Goal: Information Seeking & Learning: Learn about a topic

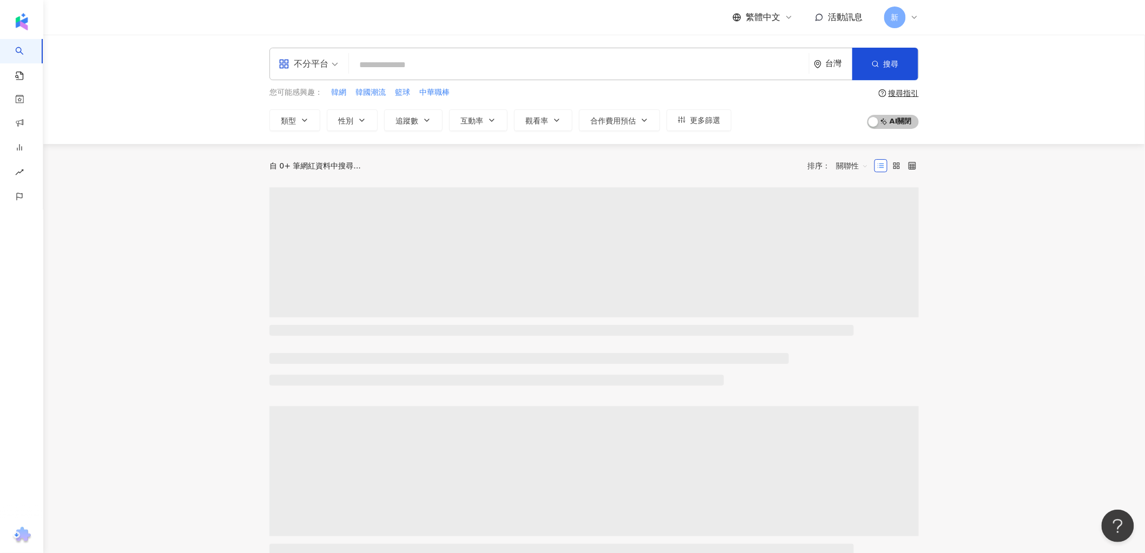
click at [336, 62] on span "不分平台" at bounding box center [309, 63] width 60 height 17
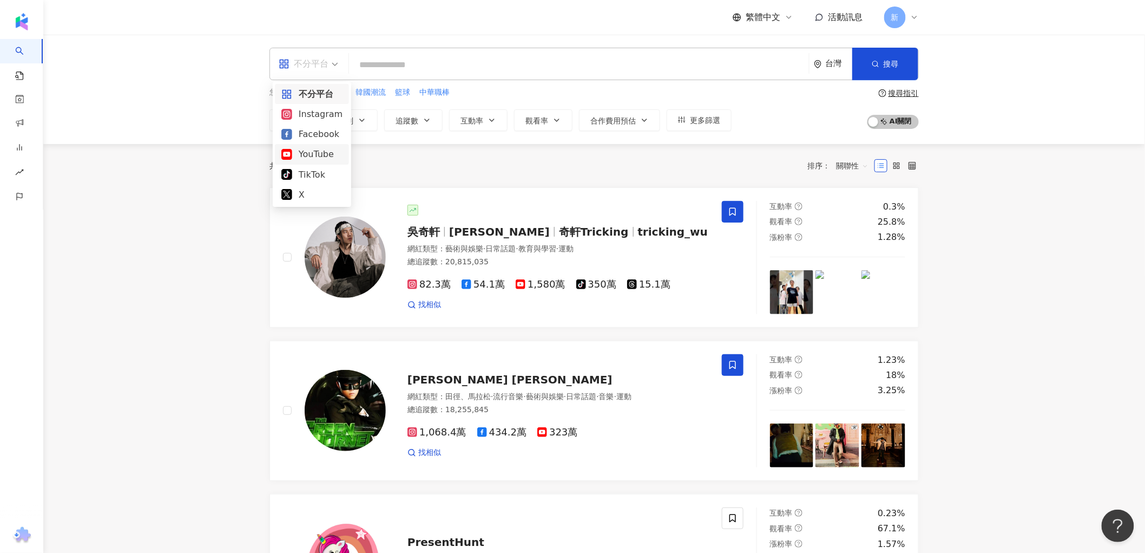
click at [310, 109] on div "Instagram" at bounding box center [311, 114] width 61 height 14
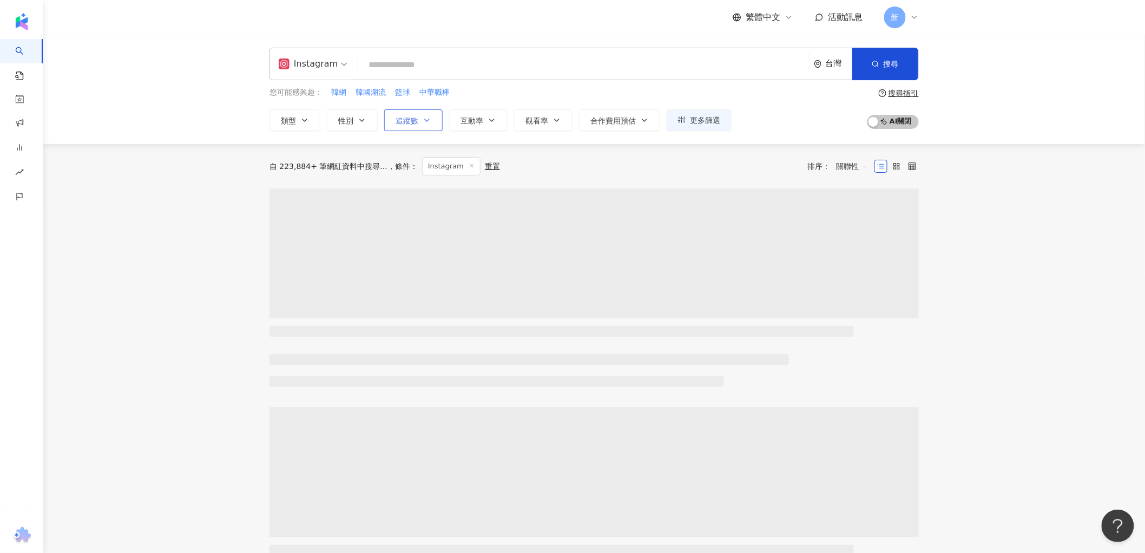
click at [408, 120] on span "追蹤數" at bounding box center [407, 120] width 23 height 9
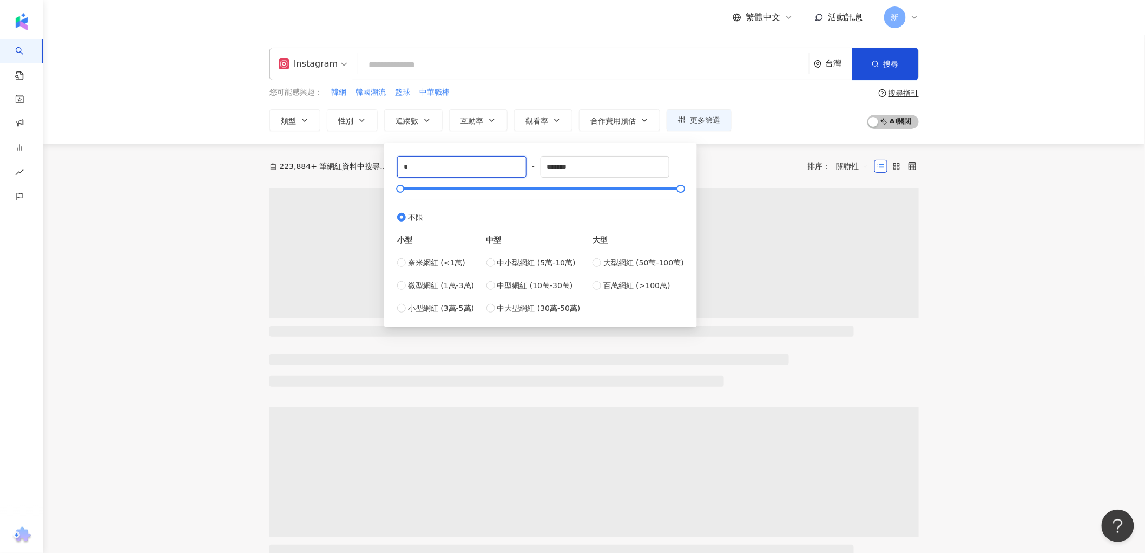
click at [388, 169] on div "* - ******* 不限 小型 奈米網紅 (<1萬) 微型網紅 (1萬-3萬) 小型網紅 (3萬-5萬) 中型 中小型網紅 (5萬-10萬) 中型網紅 (…" at bounding box center [540, 235] width 313 height 184
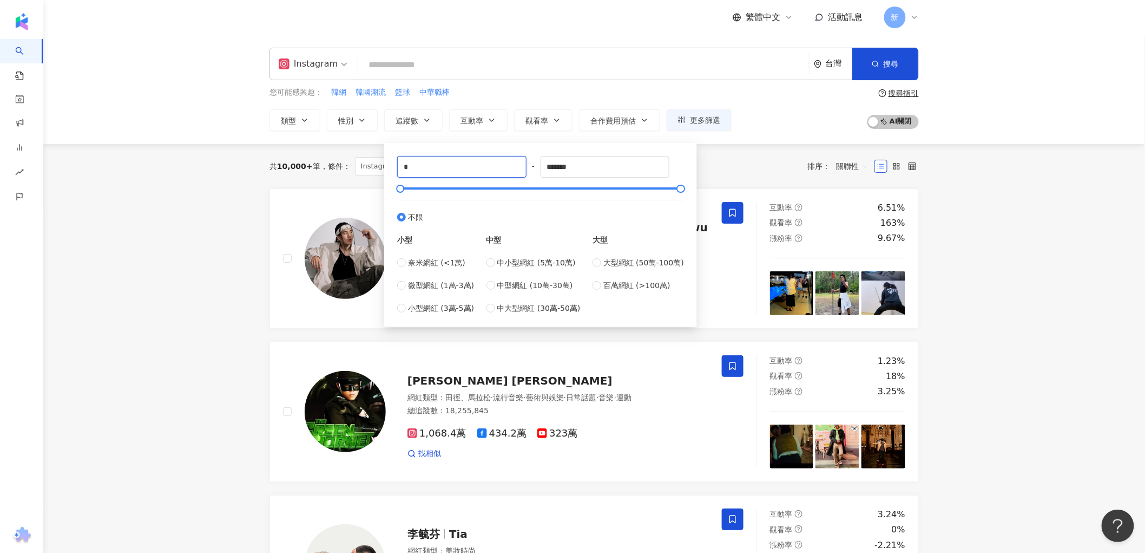
type input "**"
type input "*****"
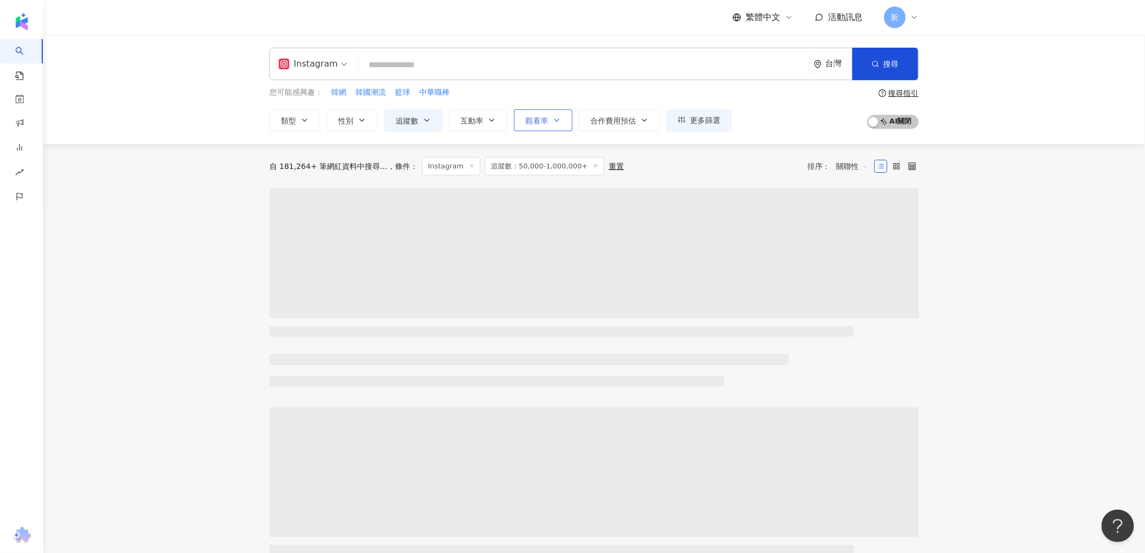
click at [533, 116] on span "觀看率" at bounding box center [537, 120] width 23 height 9
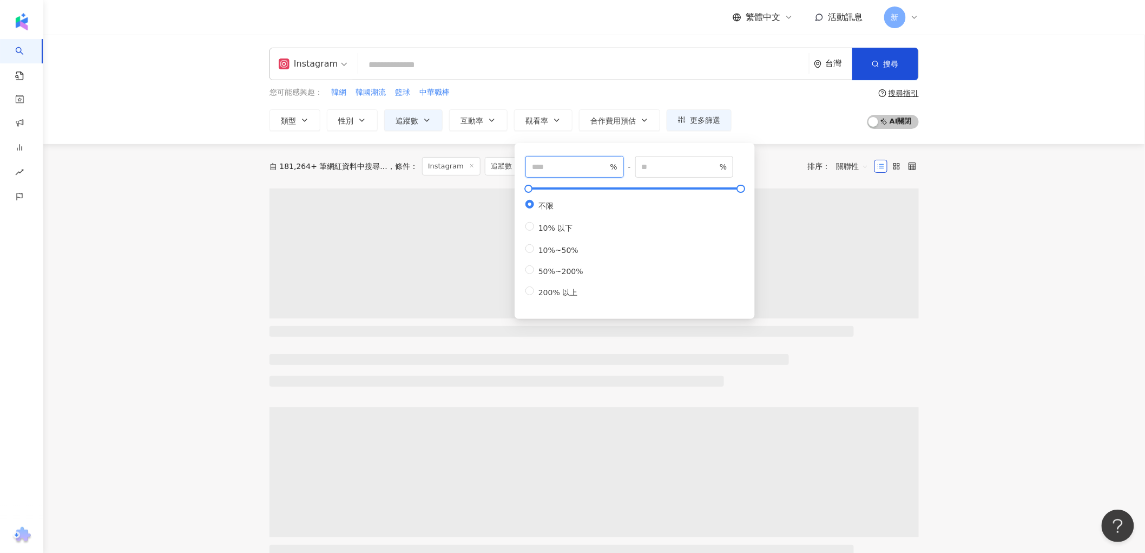
drag, startPoint x: 576, startPoint y: 176, endPoint x: 533, endPoint y: 175, distance: 42.8
click at [537, 175] on span "%" at bounding box center [575, 167] width 99 height 22
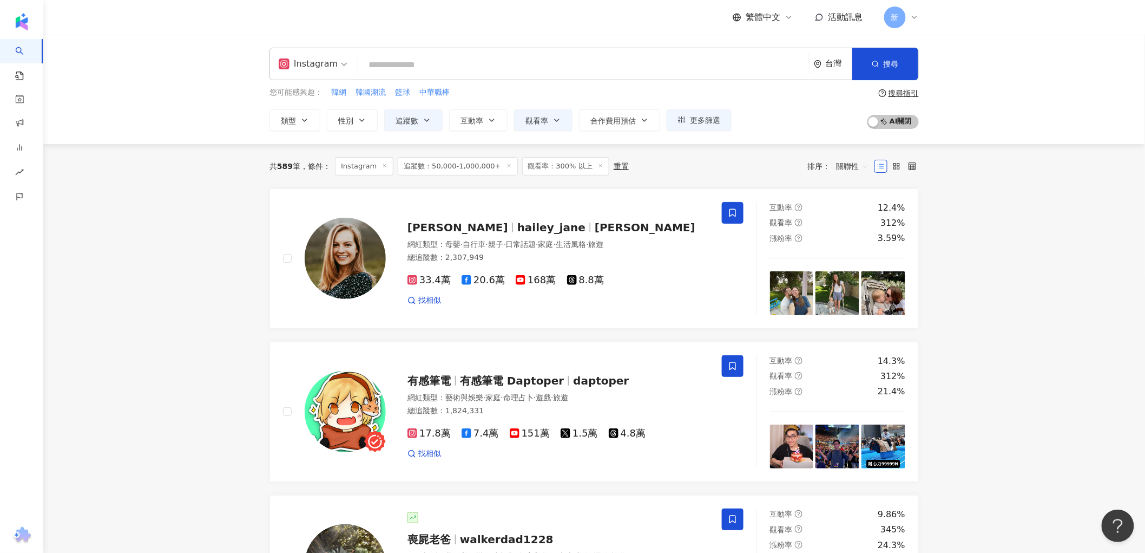
click at [556, 168] on span "觀看率：300% 以上" at bounding box center [565, 166] width 87 height 18
click at [539, 121] on span "觀看率" at bounding box center [537, 120] width 23 height 9
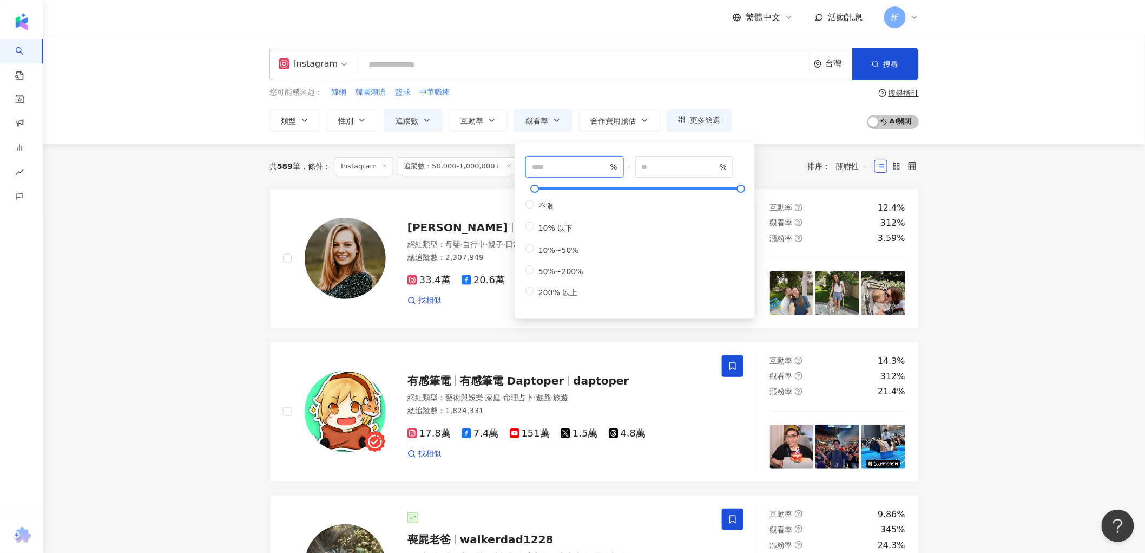
drag, startPoint x: 566, startPoint y: 168, endPoint x: 409, endPoint y: 177, distance: 156.7
type input "***"
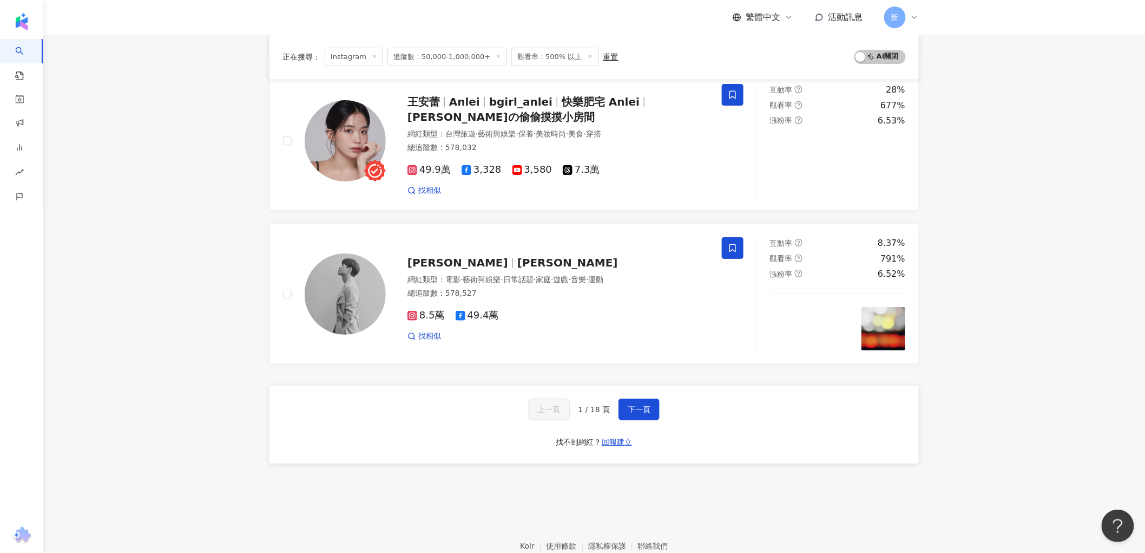
scroll to position [1684, 0]
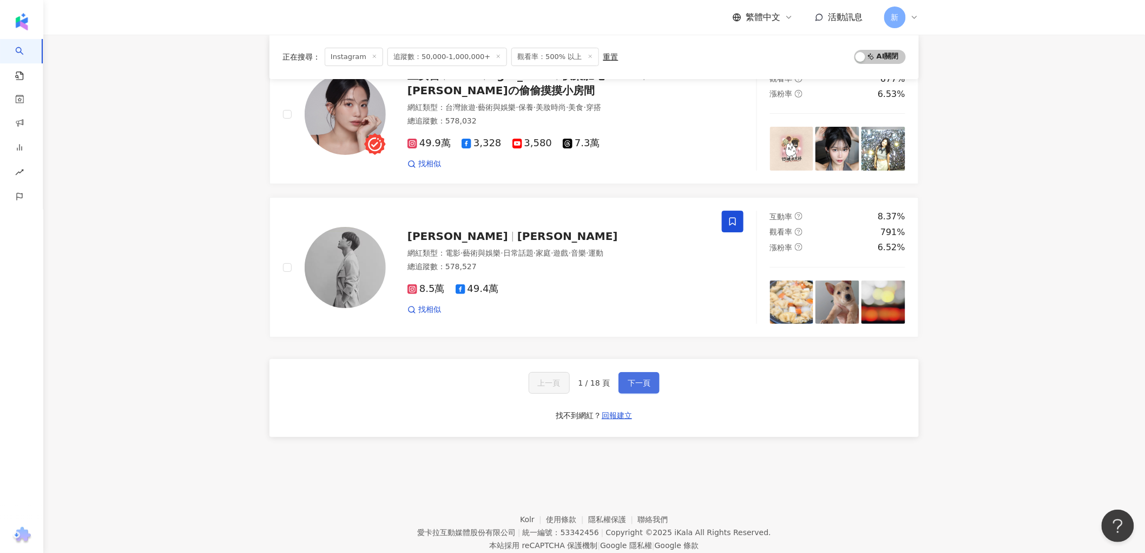
click at [629, 382] on span "下一頁" at bounding box center [639, 382] width 23 height 9
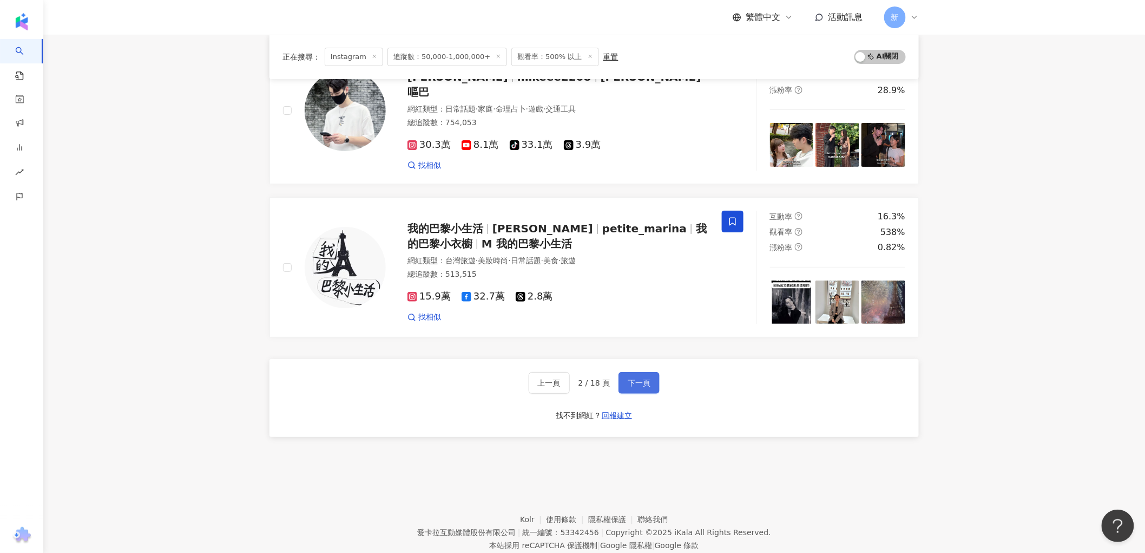
click at [634, 372] on button "下一頁" at bounding box center [639, 383] width 41 height 22
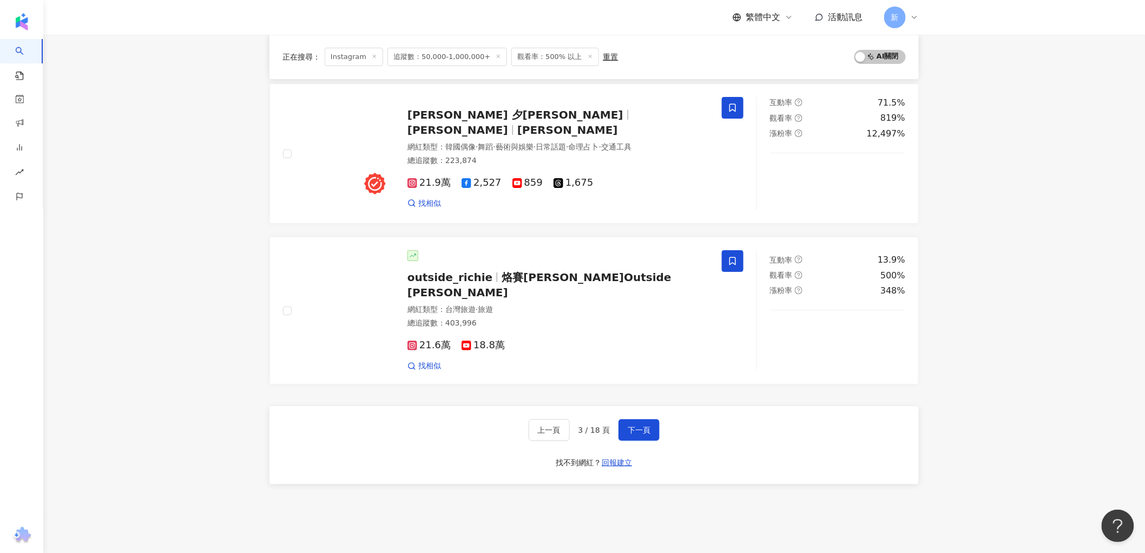
scroll to position [1563, 0]
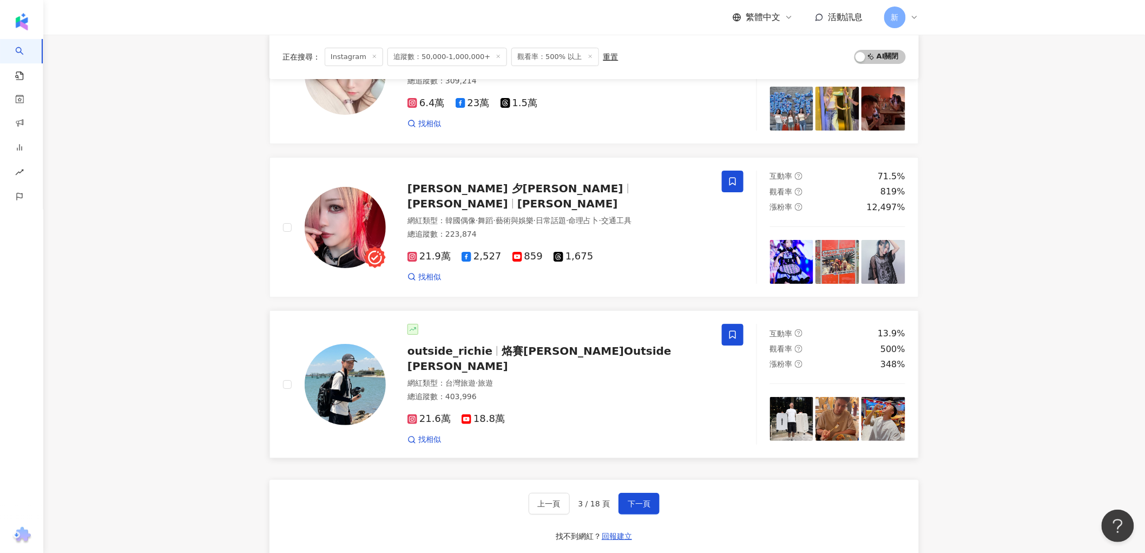
click at [337, 360] on img at bounding box center [345, 384] width 81 height 81
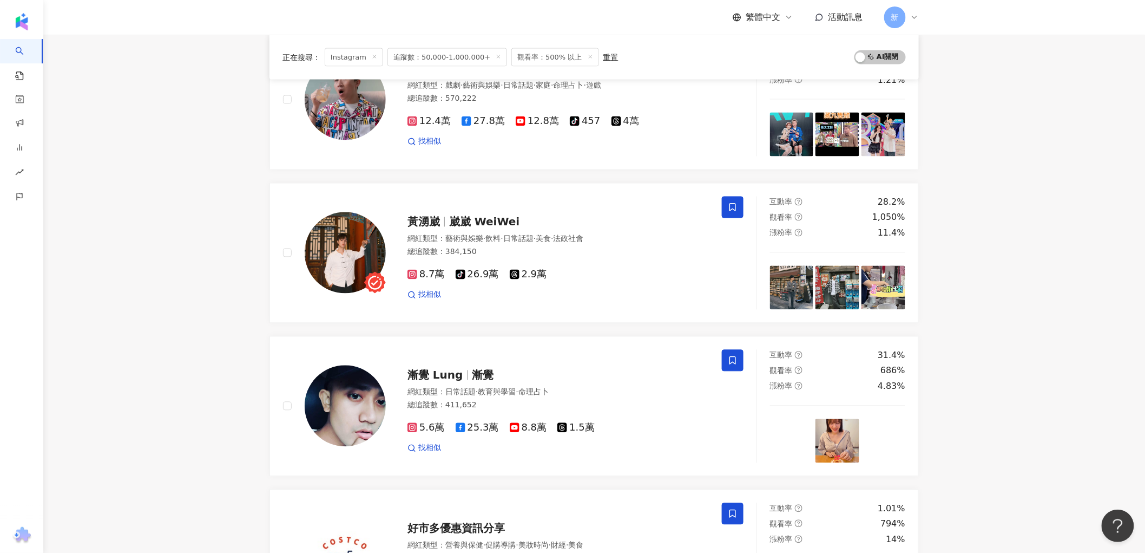
scroll to position [782, 0]
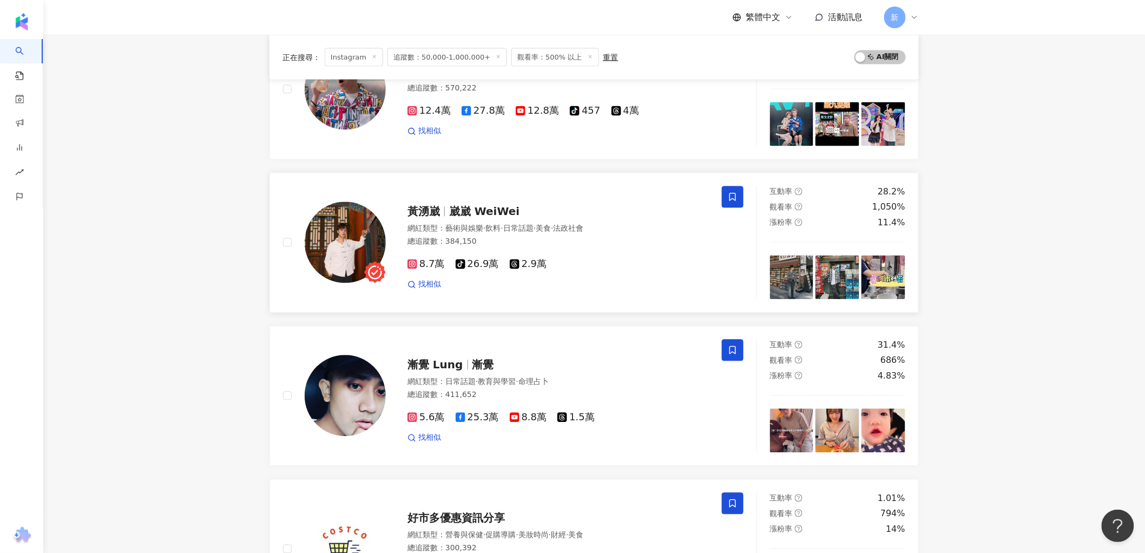
click at [355, 258] on img at bounding box center [345, 242] width 81 height 81
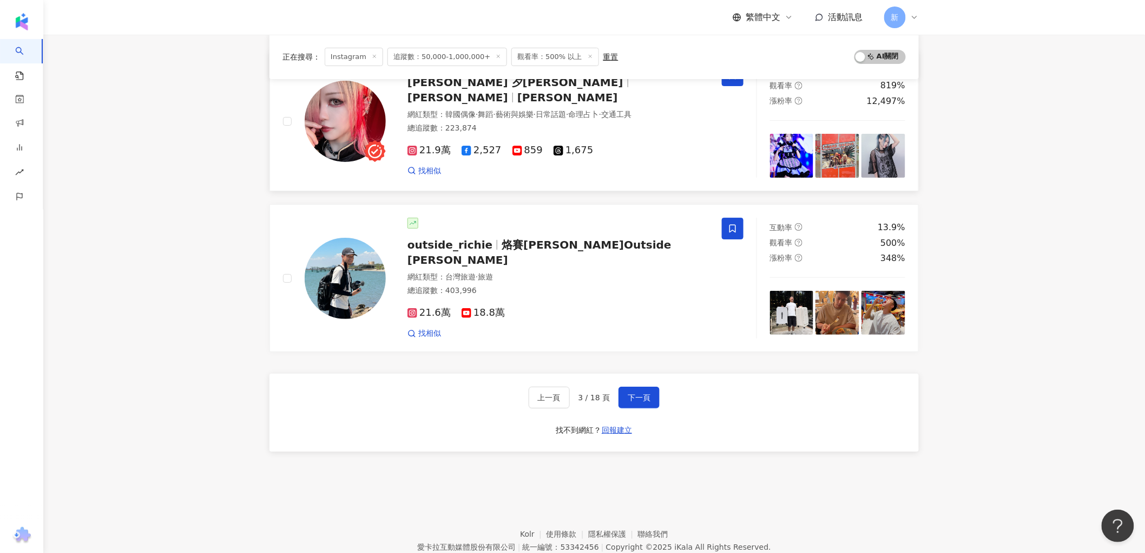
scroll to position [1709, 0]
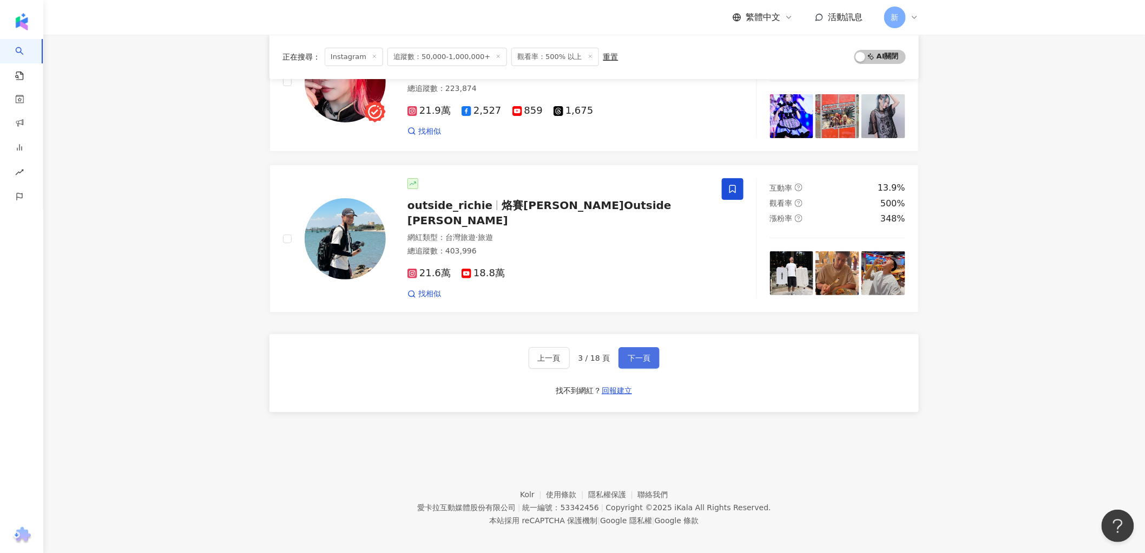
click at [637, 353] on span "下一頁" at bounding box center [639, 357] width 23 height 9
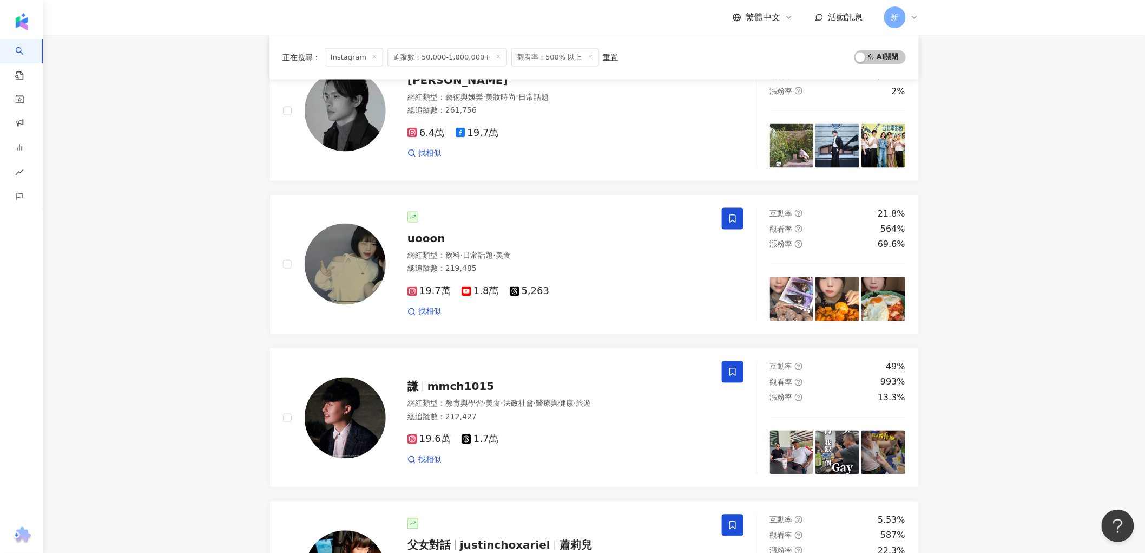
scroll to position [722, 0]
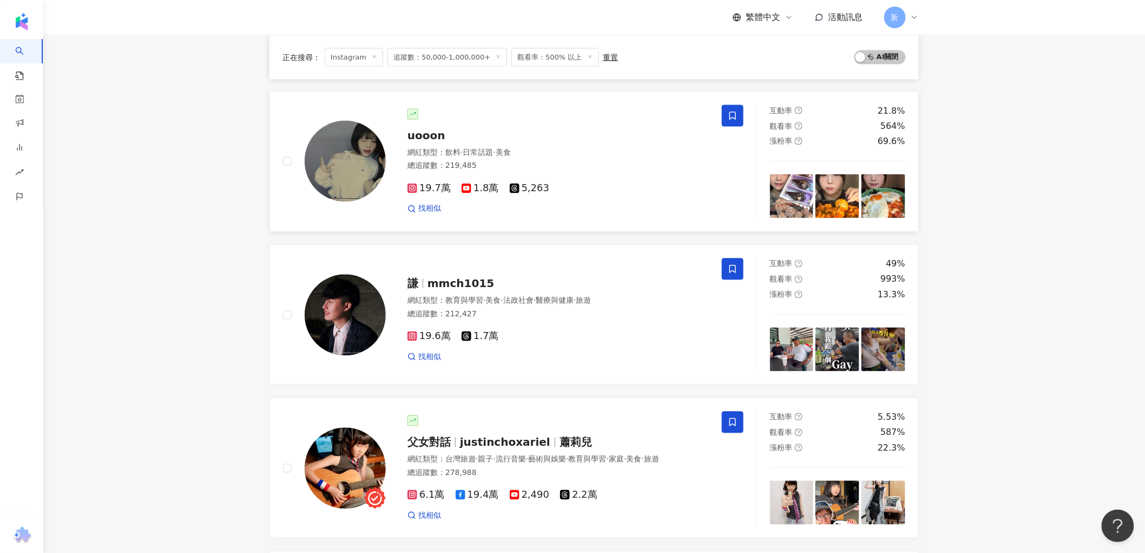
click at [354, 160] on img at bounding box center [345, 161] width 81 height 81
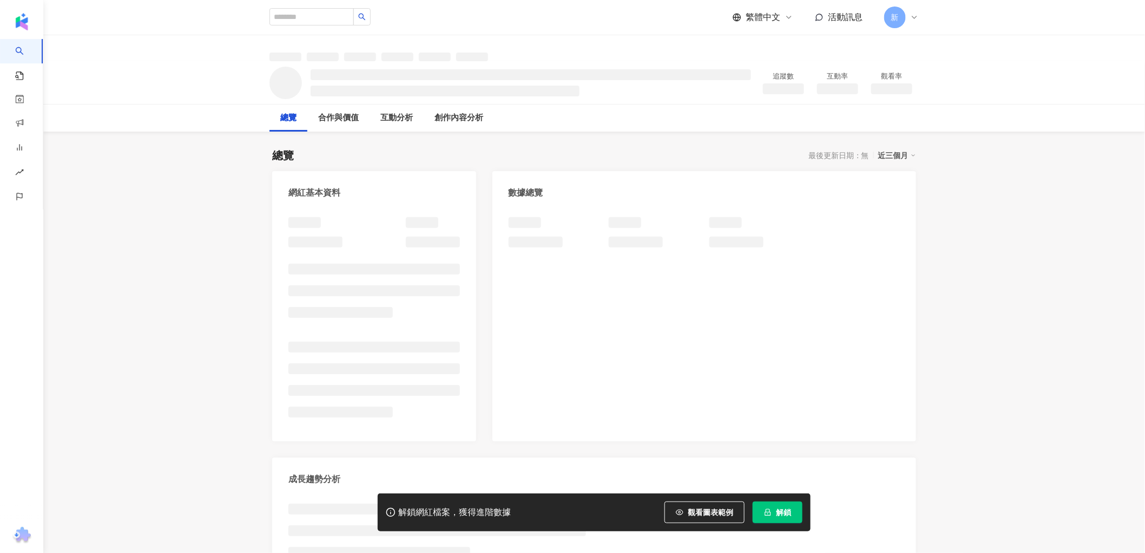
click at [786, 516] on button "解鎖" at bounding box center [778, 512] width 50 height 22
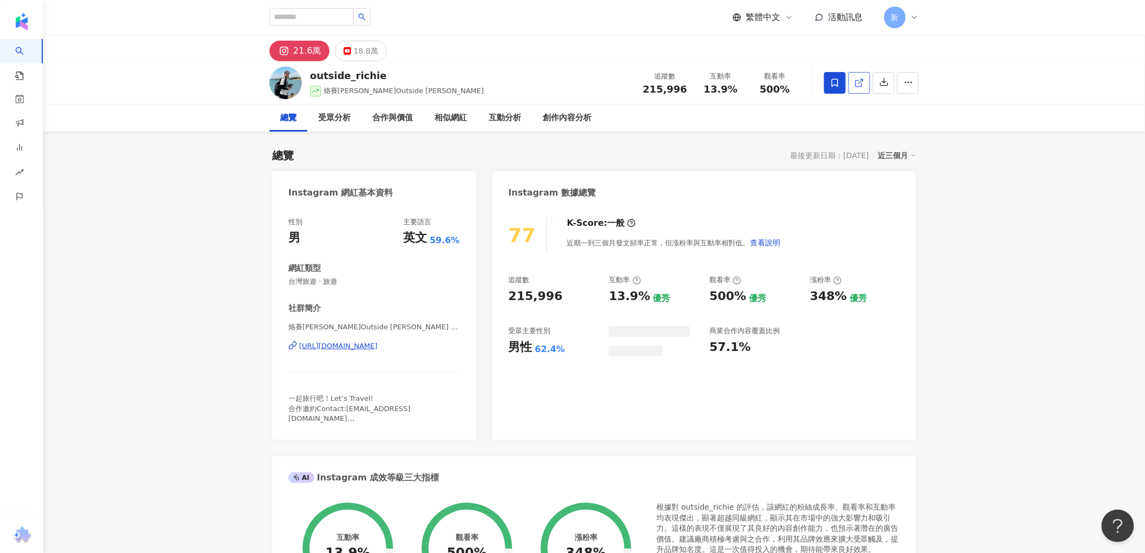
click at [856, 78] on icon at bounding box center [860, 83] width 10 height 10
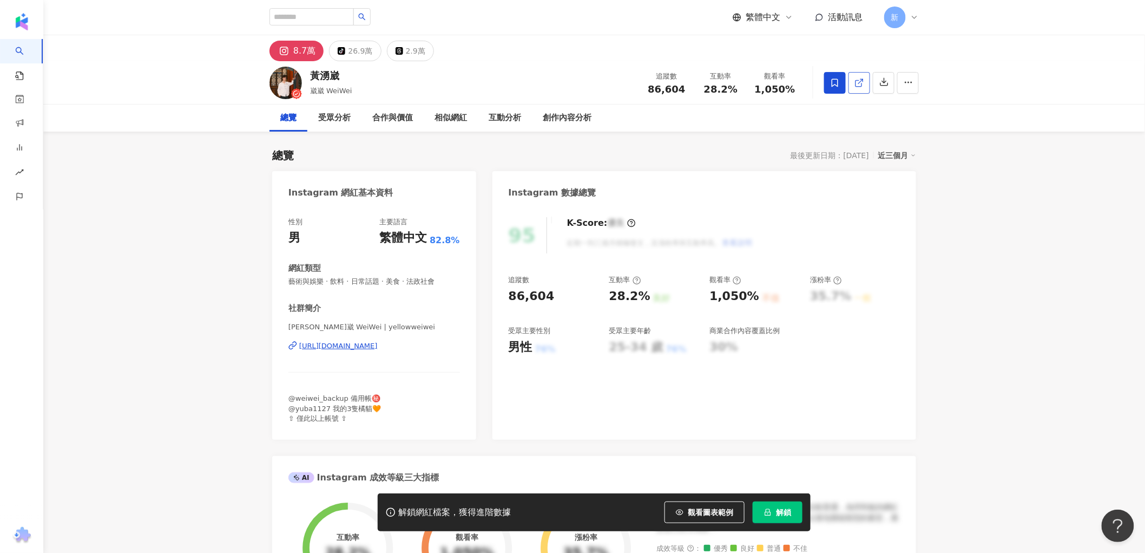
click at [858, 87] on icon at bounding box center [860, 83] width 10 height 10
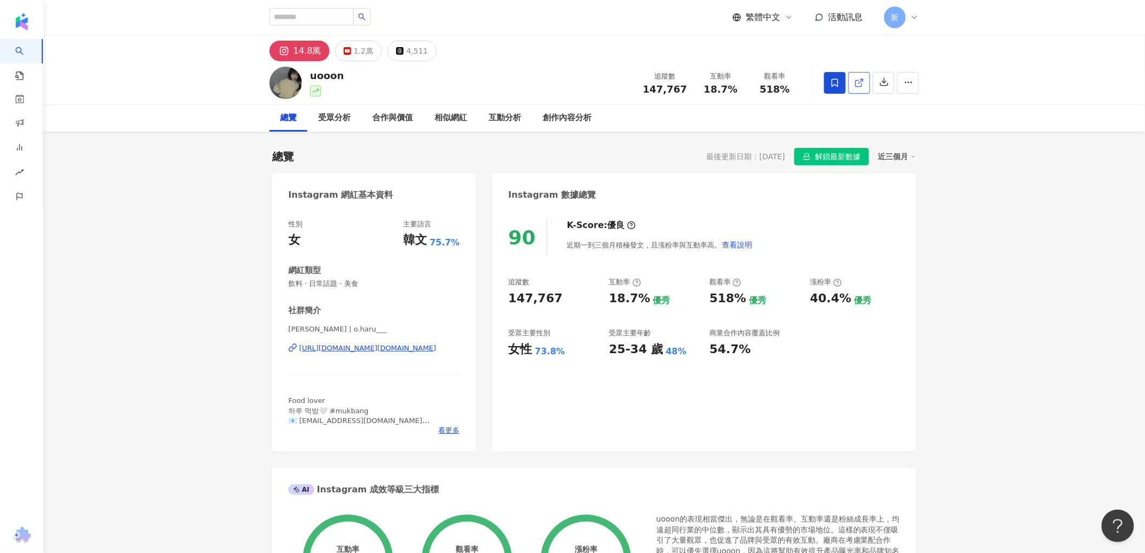
click at [858, 80] on icon at bounding box center [860, 83] width 10 height 10
